Goal: Find contact information: Find contact information

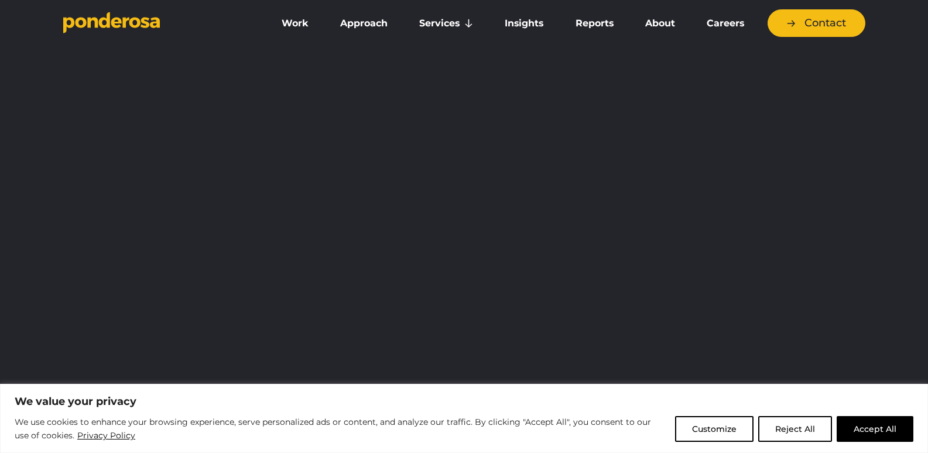
click at [886, 429] on button "Accept All" at bounding box center [875, 429] width 77 height 26
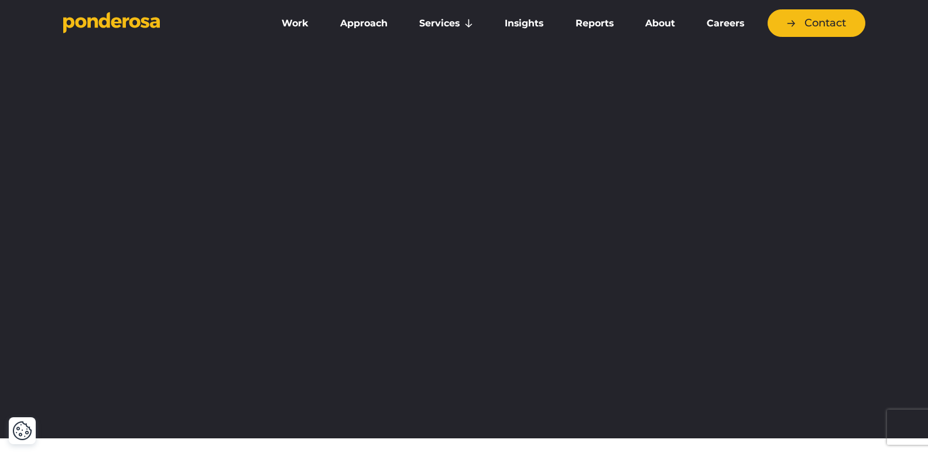
scroll to position [2125, 0]
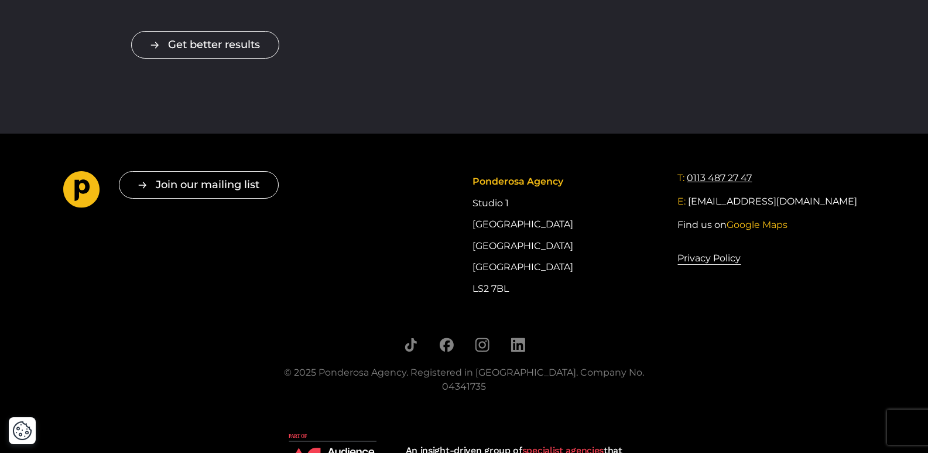
drag, startPoint x: 776, startPoint y: 154, endPoint x: 689, endPoint y: 162, distance: 87.0
click at [689, 171] on div "T: 0113 487 27 47" at bounding box center [770, 178] width 187 height 14
copy link "0113 487 27 47"
click at [837, 194] on div "E: [EMAIL_ADDRESS][DOMAIN_NAME]" at bounding box center [770, 201] width 187 height 14
drag, startPoint x: 796, startPoint y: 182, endPoint x: 688, endPoint y: 182, distance: 107.7
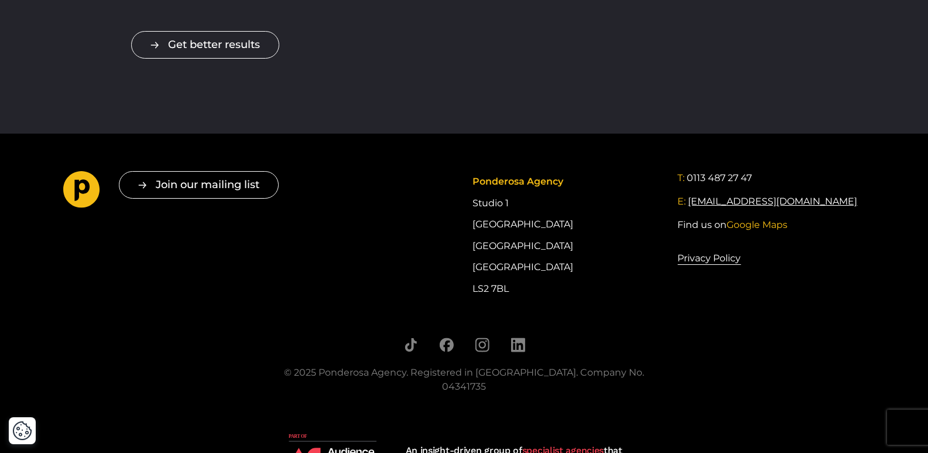
click at [688, 194] on div "E: [EMAIL_ADDRESS][DOMAIN_NAME]" at bounding box center [770, 201] width 187 height 14
copy div "[EMAIL_ADDRESS][DOMAIN_NAME]"
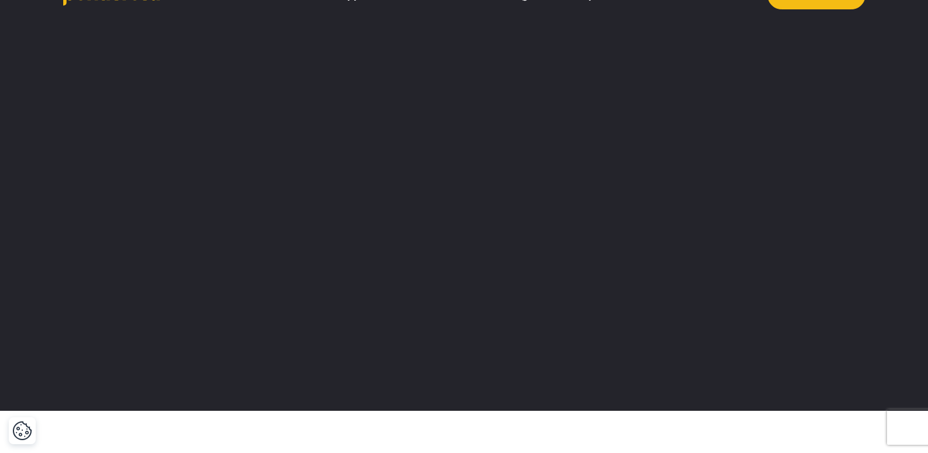
scroll to position [0, 0]
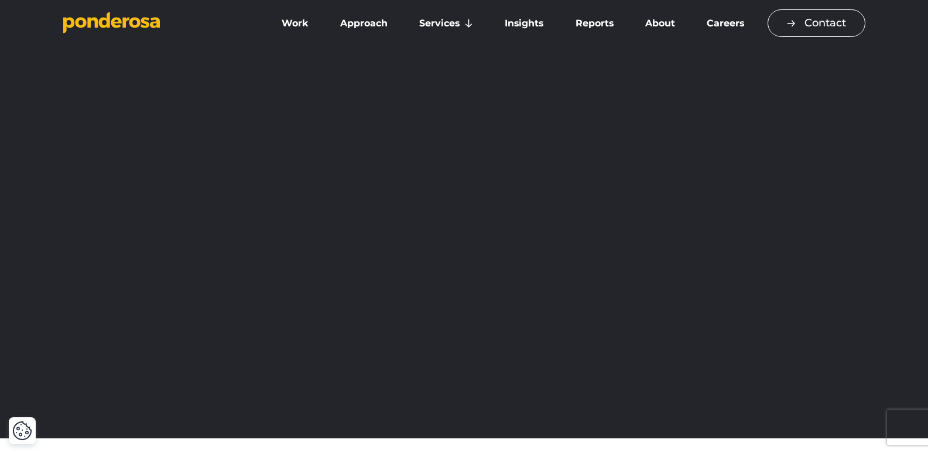
click at [829, 25] on link "Contact" at bounding box center [817, 23] width 98 height 28
